Goal: Information Seeking & Learning: Learn about a topic

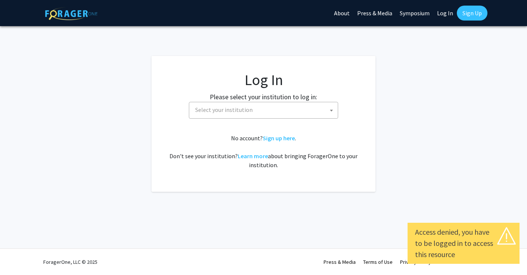
select select
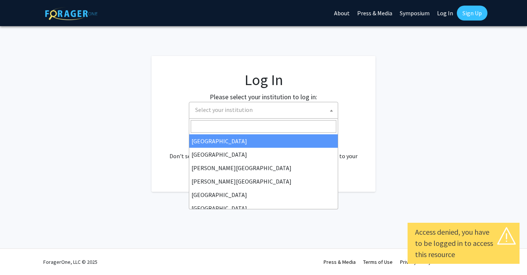
click at [273, 116] on span "Select your institution" at bounding box center [265, 109] width 146 height 15
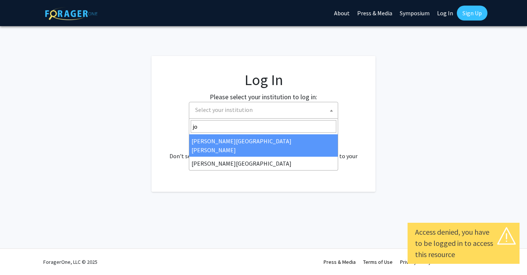
type input "joh"
select select "1"
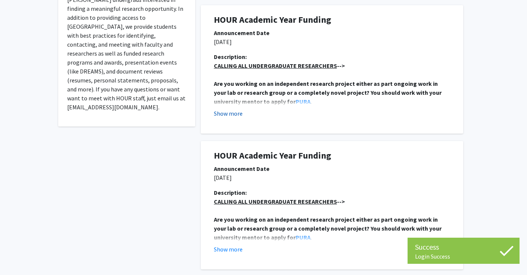
scroll to position [181, 0]
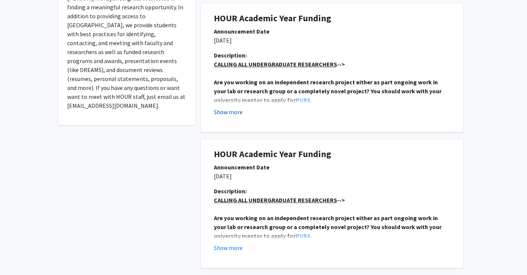
click at [237, 113] on button "Show more" at bounding box center [228, 112] width 29 height 9
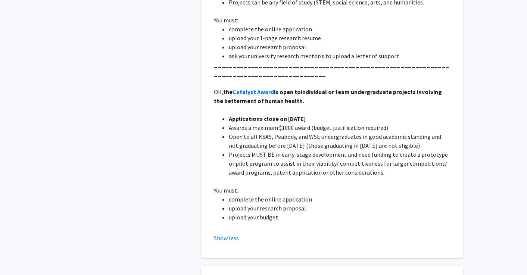
scroll to position [332, 0]
drag, startPoint x: 228, startPoint y: 129, endPoint x: 319, endPoint y: 129, distance: 91.5
click at [320, 129] on ul "Applications close on [DATE] Awards a maximum $1000 award (budget justification…" at bounding box center [332, 146] width 236 height 63
click at [319, 129] on li "Awards a maximum $1000 award (budget justification required)" at bounding box center [339, 128] width 221 height 9
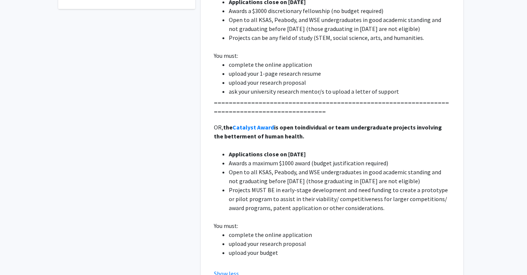
scroll to position [302, 0]
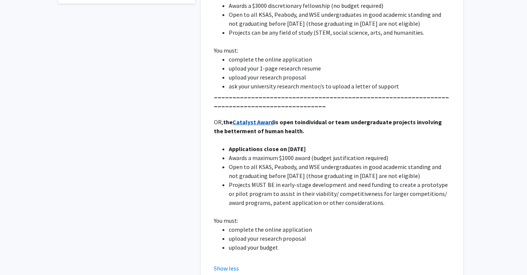
click at [271, 124] on strong "Catalyst Award" at bounding box center [253, 121] width 41 height 7
